Goal: Navigation & Orientation: Find specific page/section

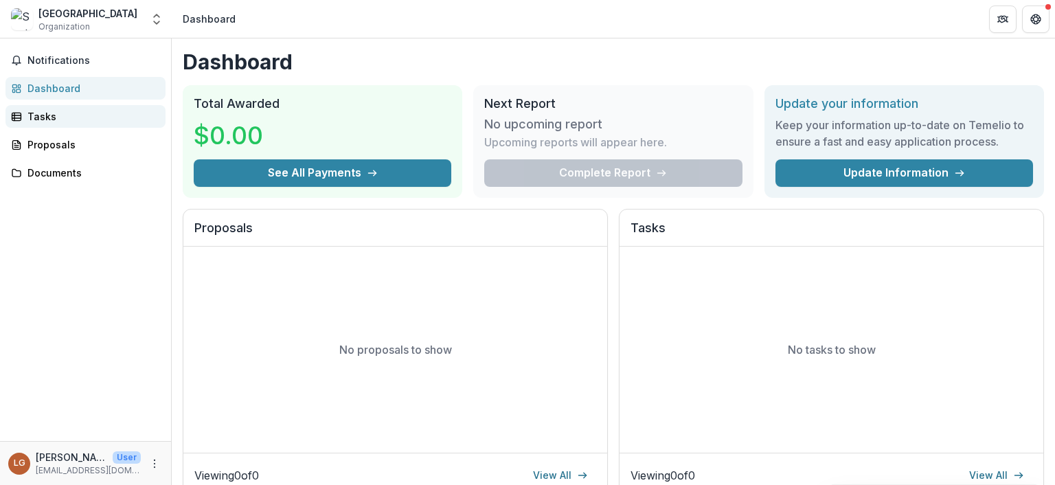
click at [27, 115] on link "Tasks" at bounding box center [85, 116] width 160 height 23
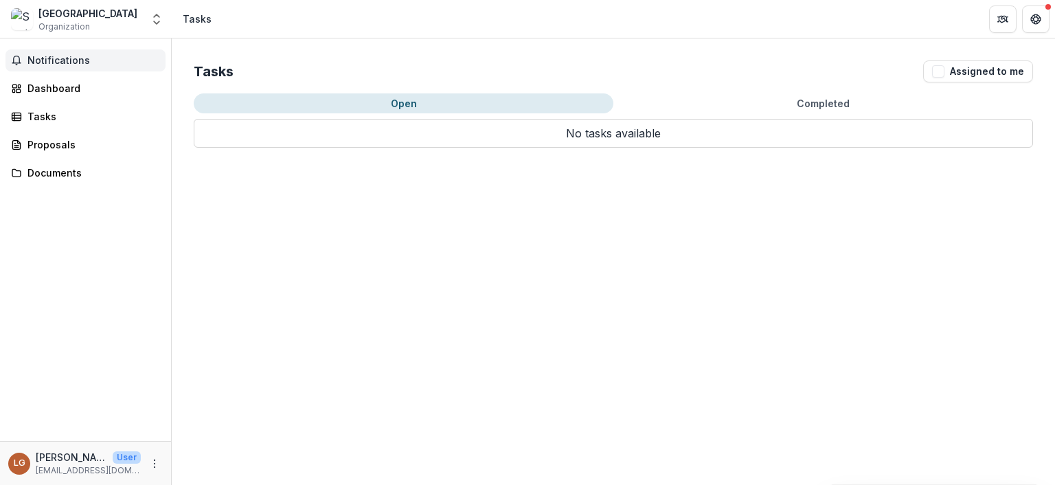
click at [56, 58] on span "Notifications" at bounding box center [93, 61] width 133 height 12
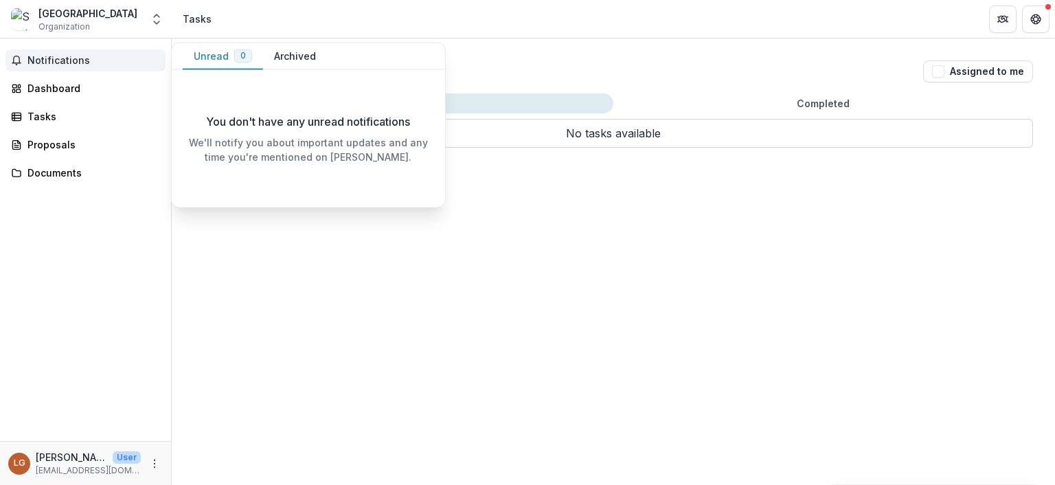
click at [301, 55] on button "Archived" at bounding box center [295, 56] width 64 height 27
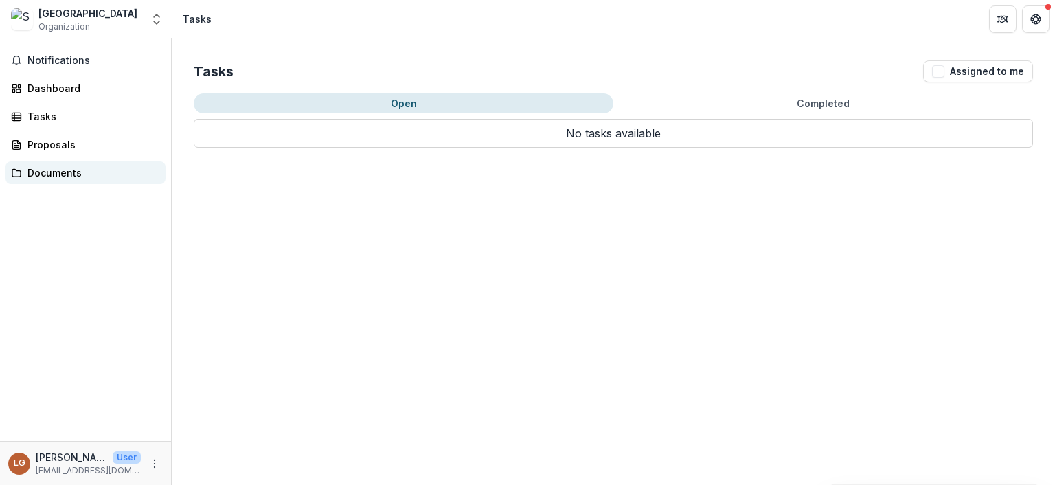
click at [49, 165] on div "Documents" at bounding box center [90, 172] width 127 height 14
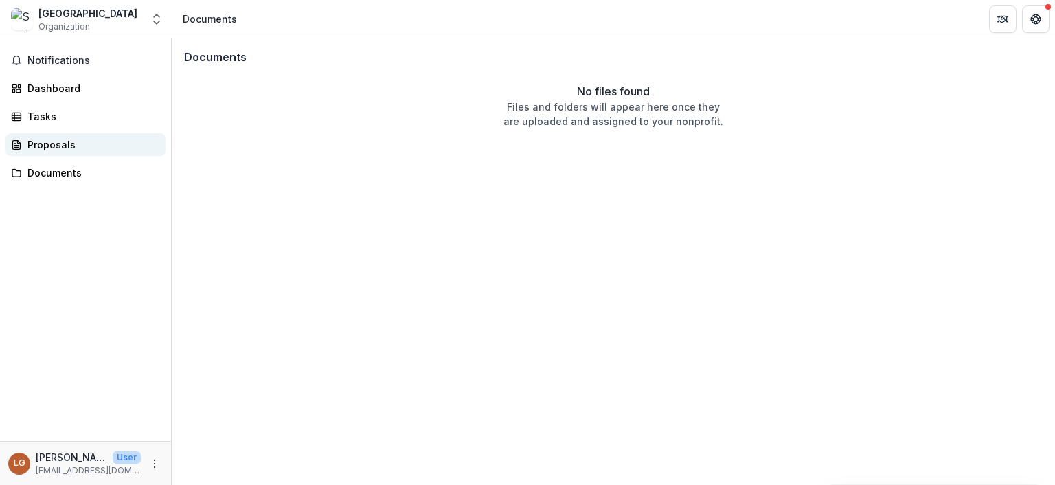
click at [45, 150] on div "Proposals" at bounding box center [90, 144] width 127 height 14
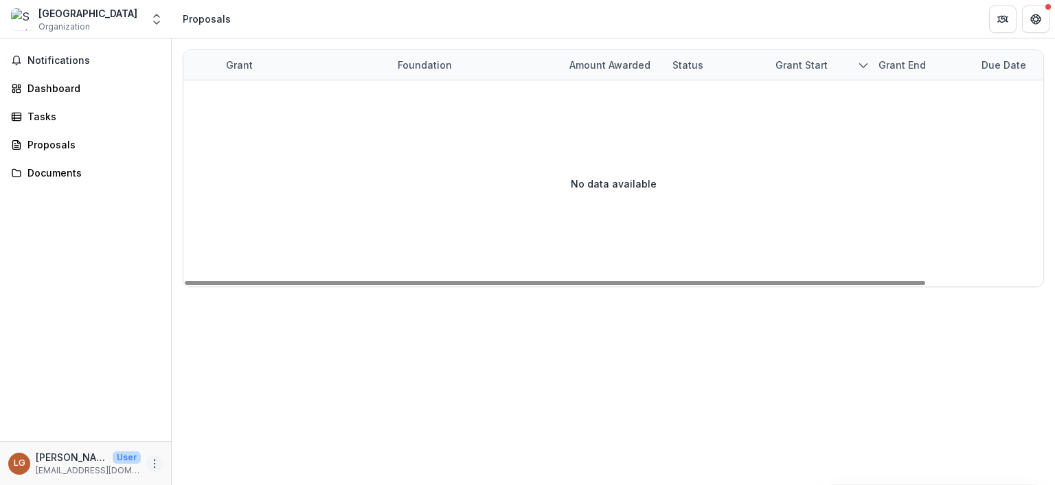
click at [153, 463] on icon "More" at bounding box center [154, 463] width 11 height 11
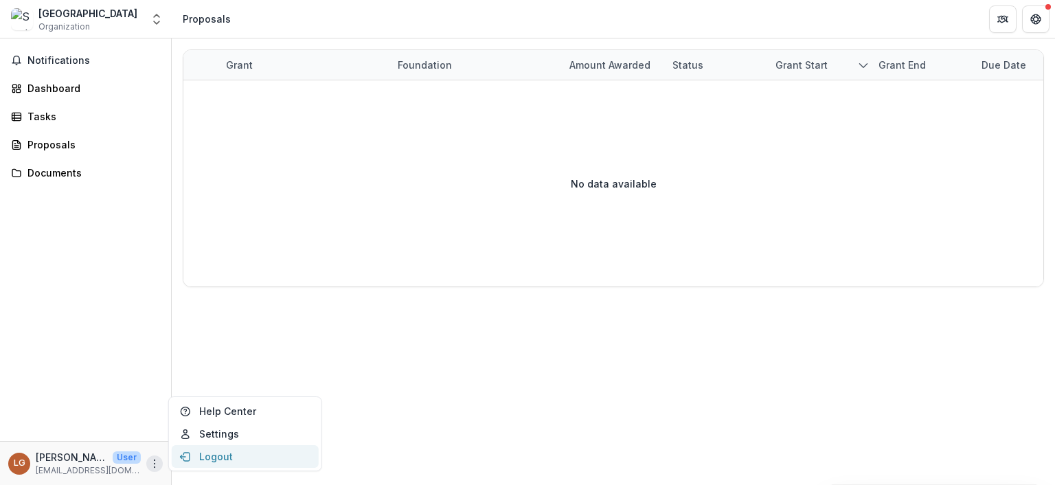
click at [206, 458] on button "Logout" at bounding box center [245, 456] width 147 height 23
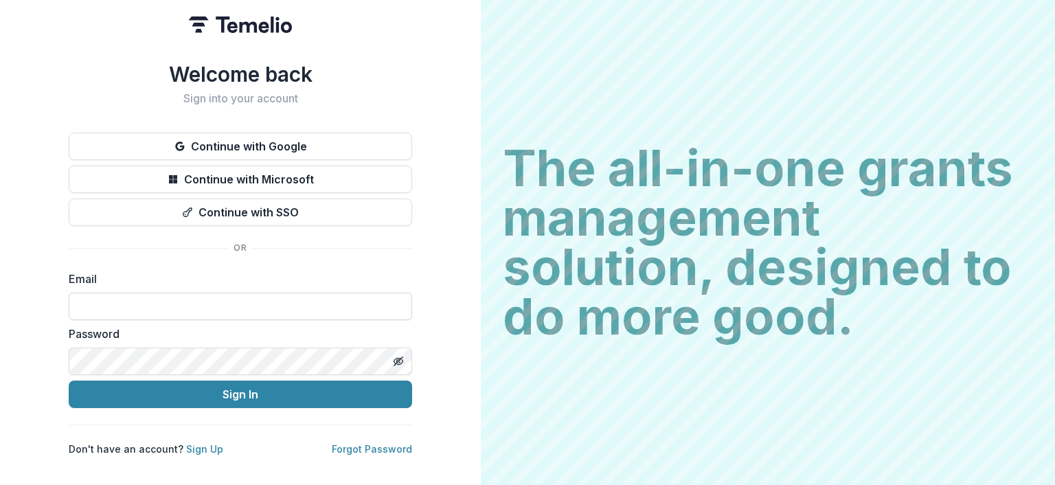
click at [135, 311] on input at bounding box center [240, 305] width 343 height 27
type input "**********"
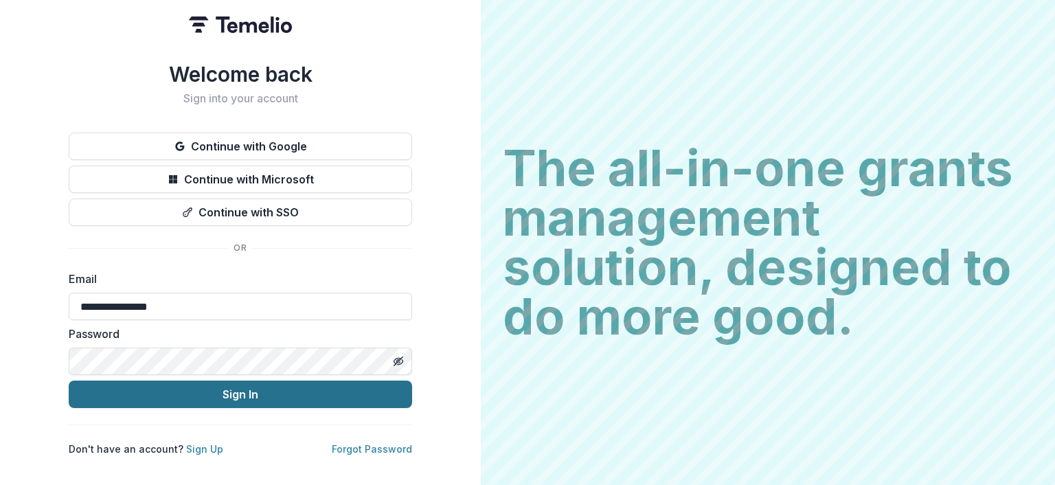
click at [249, 391] on button "Sign In" at bounding box center [240, 393] width 343 height 27
